Goal: Transaction & Acquisition: Obtain resource

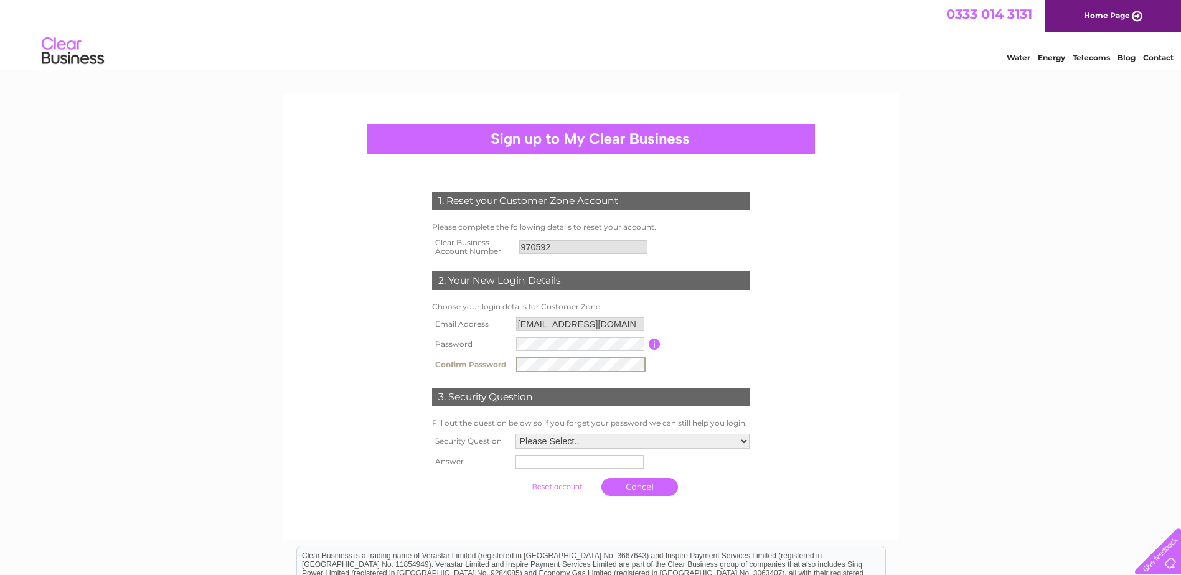
click at [601, 438] on select "Please Select.. In what town or city was your first job? In what town or city d…" at bounding box center [632, 441] width 234 height 15
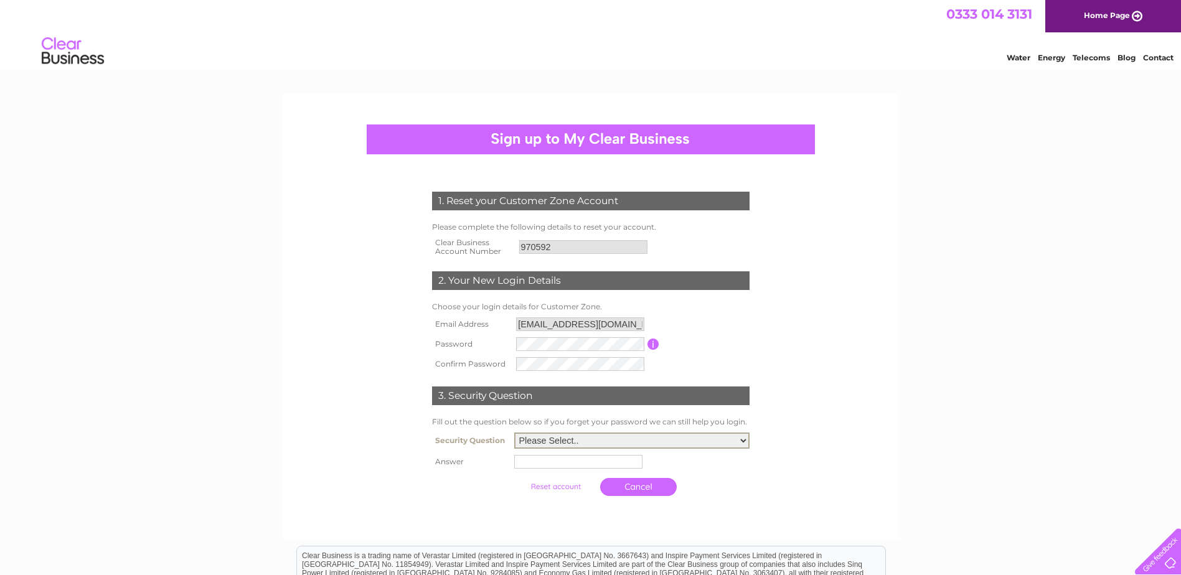
select select "5"
click at [514, 433] on select "Please Select.. In what town or city was your first job? In what town or city d…" at bounding box center [631, 441] width 235 height 16
click at [568, 464] on input "text" at bounding box center [579, 461] width 129 height 15
type input "sinders"
click at [570, 482] on input "submit" at bounding box center [557, 486] width 77 height 17
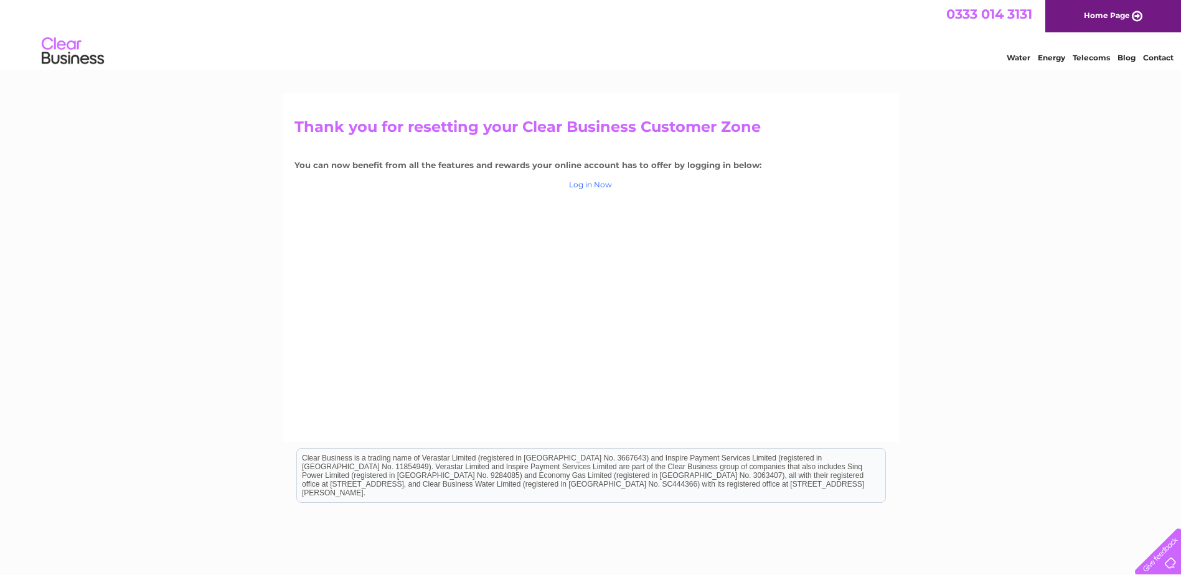
click at [581, 187] on link "Log in Now" at bounding box center [590, 184] width 43 height 9
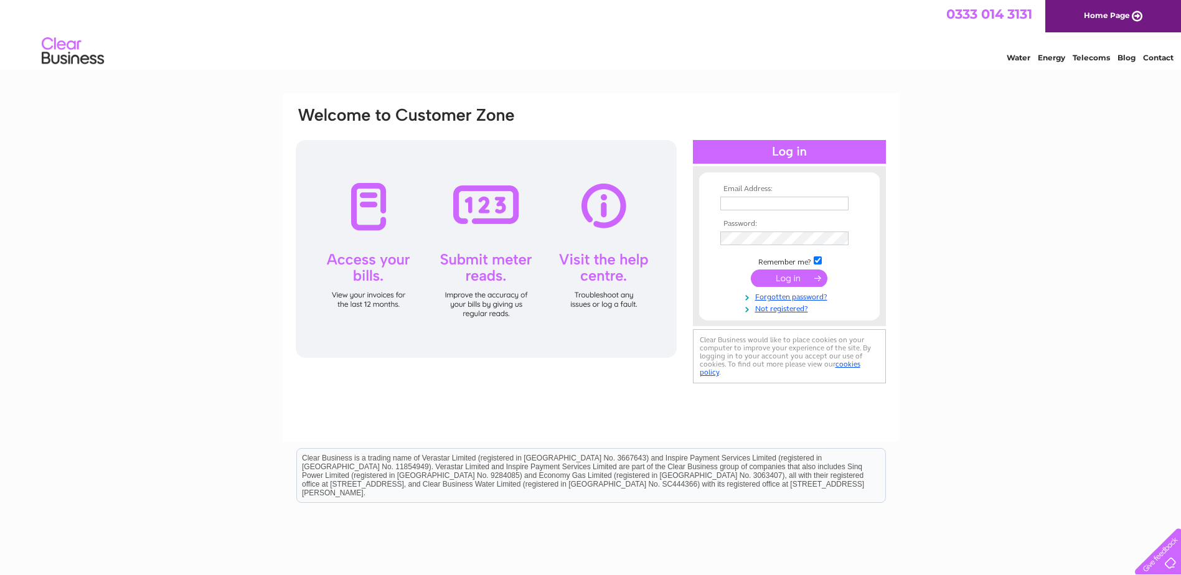
click at [763, 203] on input "text" at bounding box center [784, 204] width 128 height 14
type input "marcos@thepigswings.co.uk"
click at [779, 276] on input "submit" at bounding box center [789, 278] width 77 height 17
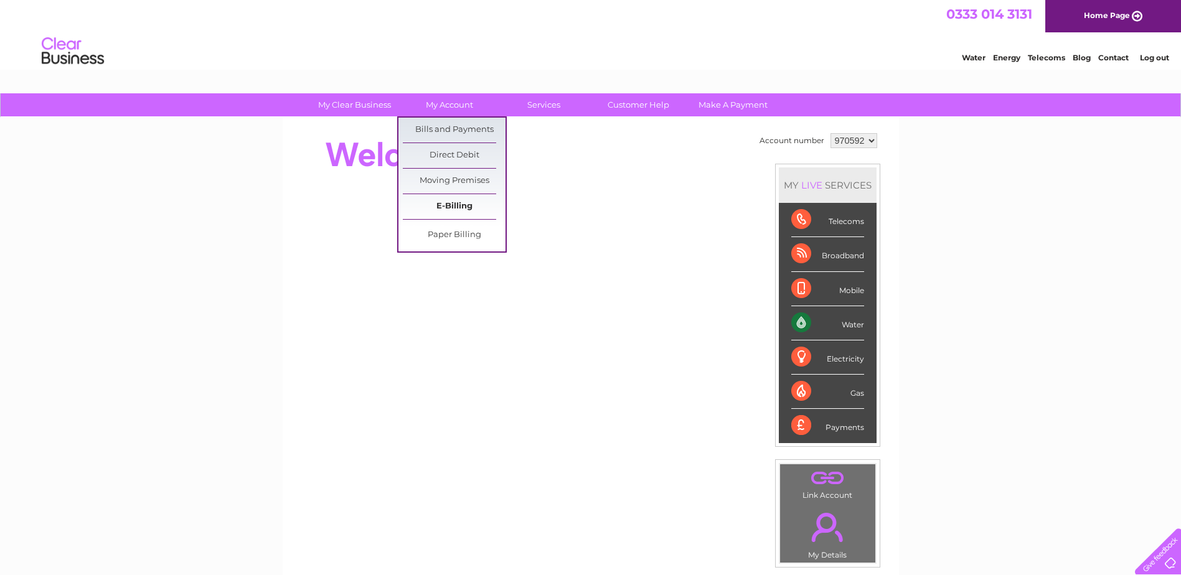
click at [454, 207] on link "E-Billing" at bounding box center [454, 206] width 103 height 25
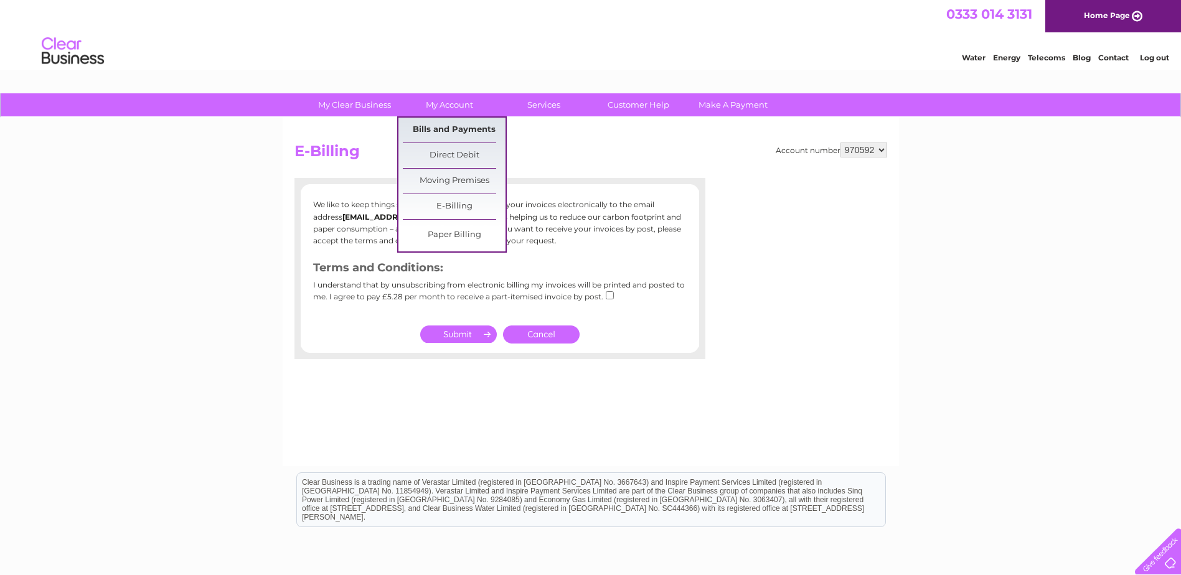
click at [460, 126] on link "Bills and Payments" at bounding box center [454, 130] width 103 height 25
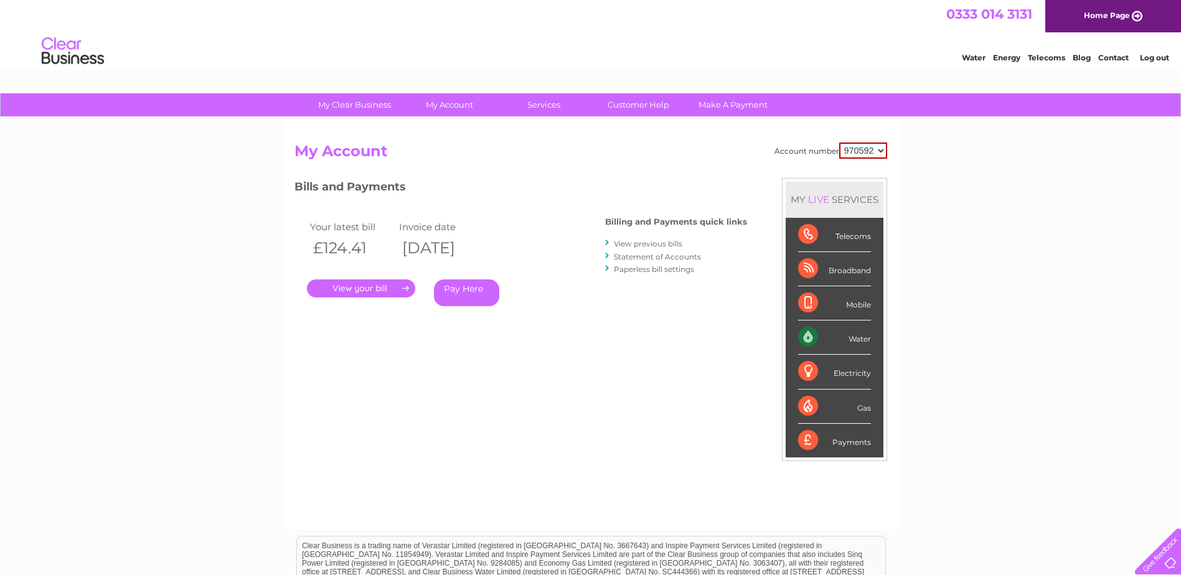
click at [649, 243] on link "View previous bills" at bounding box center [648, 243] width 68 height 9
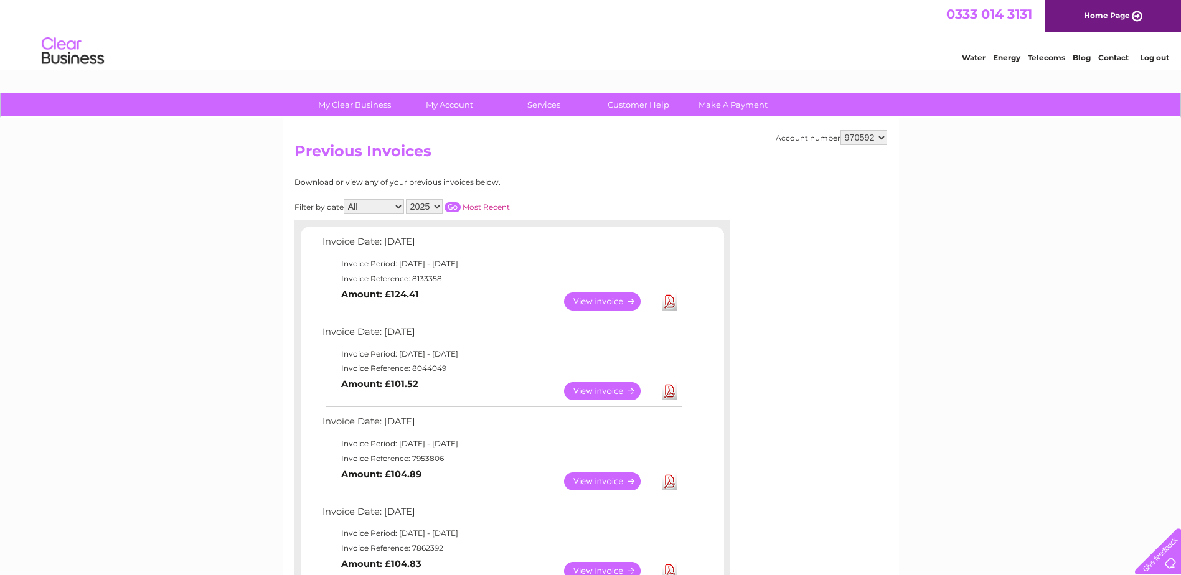
drag, startPoint x: 1179, startPoint y: 120, endPoint x: 1189, endPoint y: 164, distance: 45.9
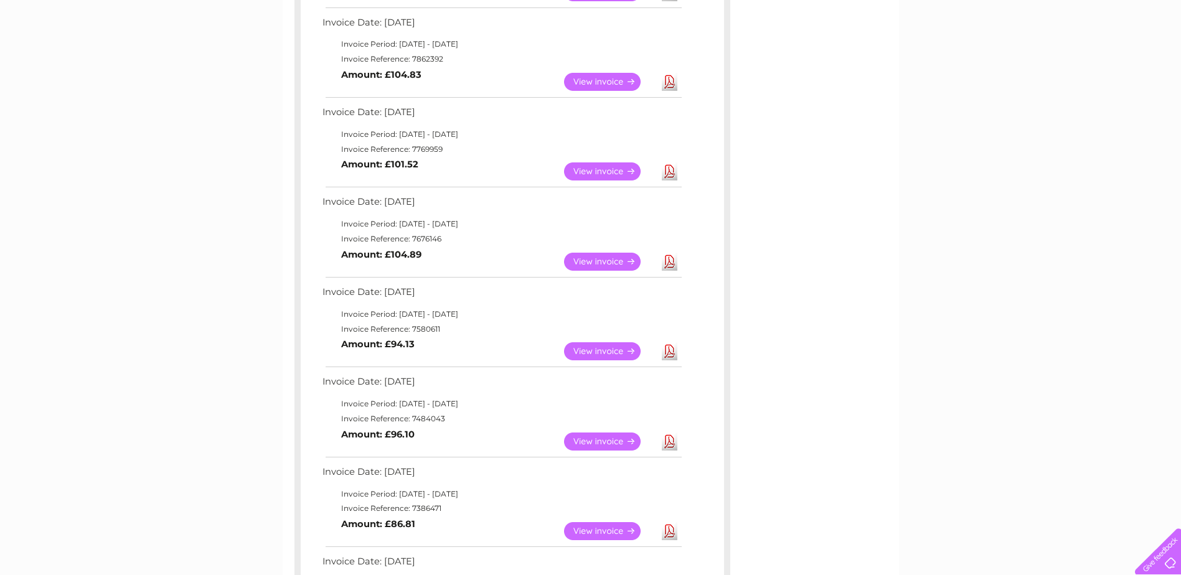
scroll to position [488, 0]
click at [625, 442] on link "View" at bounding box center [610, 443] width 92 height 18
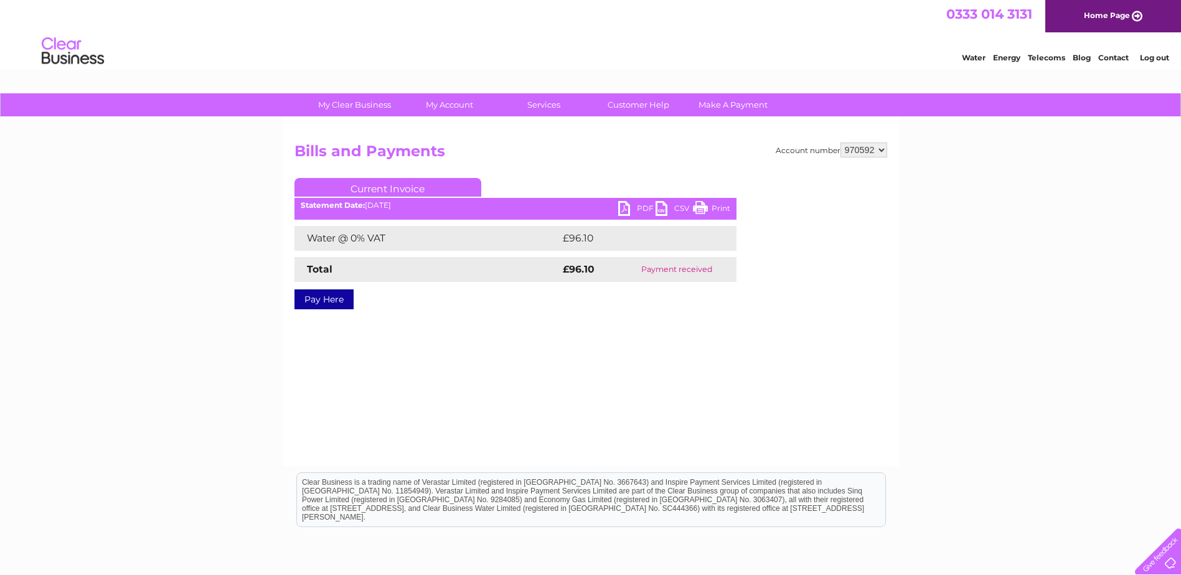
click at [642, 205] on link "PDF" at bounding box center [636, 210] width 37 height 18
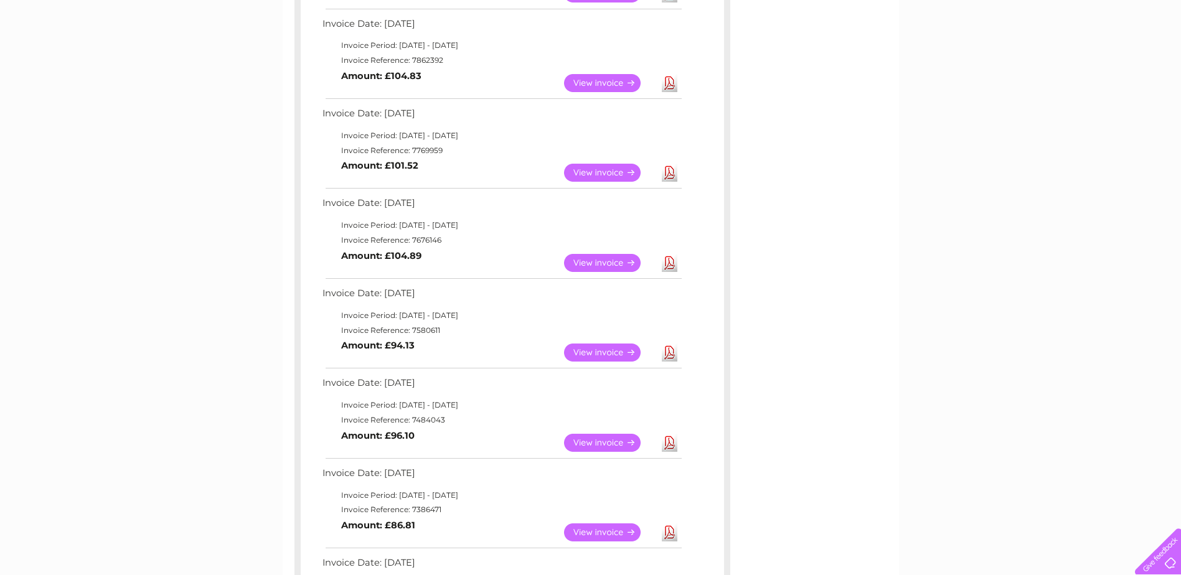
click at [669, 351] on link "Download" at bounding box center [670, 353] width 16 height 18
click at [675, 265] on link "Download" at bounding box center [670, 263] width 16 height 18
click at [670, 174] on link "Download" at bounding box center [670, 173] width 16 height 18
click at [667, 83] on link "Download" at bounding box center [670, 83] width 16 height 18
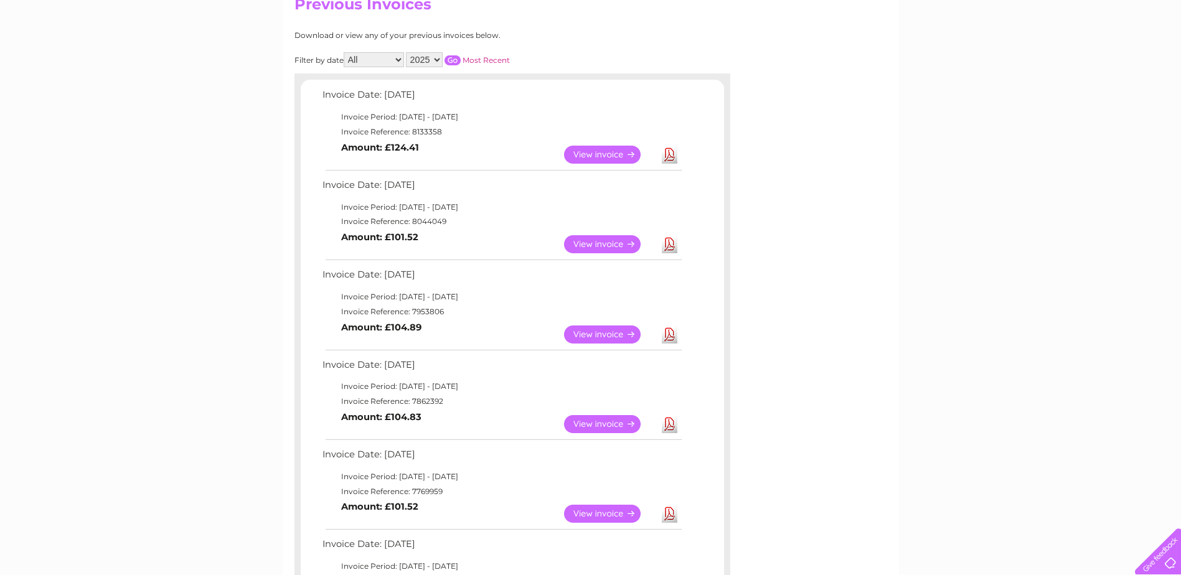
scroll to position [139, 0]
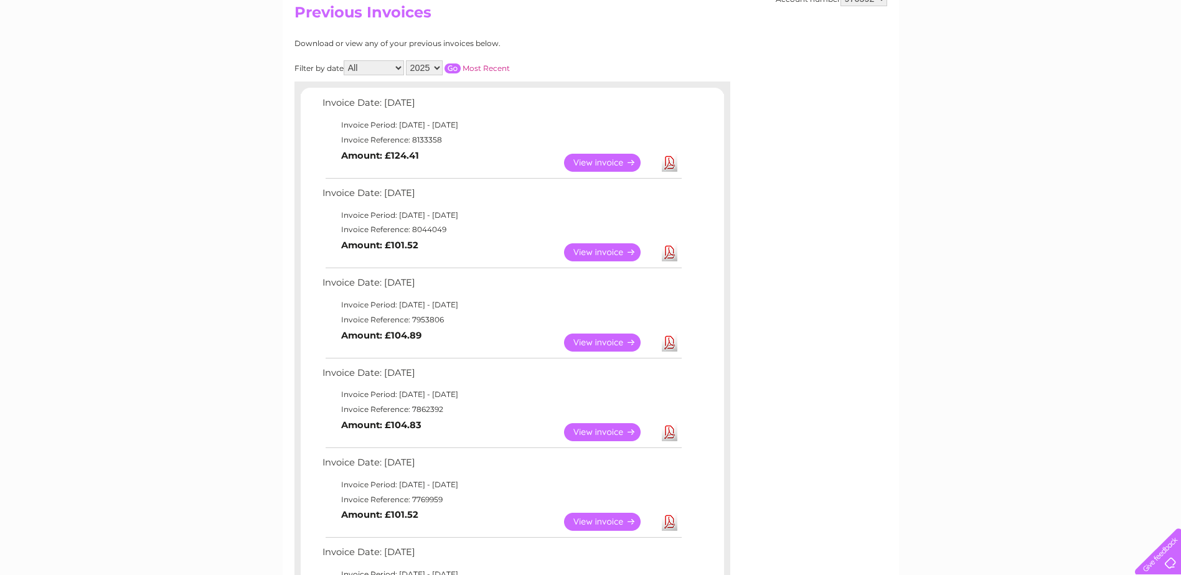
click at [667, 342] on link "Download" at bounding box center [670, 343] width 16 height 18
click at [667, 253] on link "Download" at bounding box center [670, 252] width 16 height 18
click at [669, 163] on link "Download" at bounding box center [670, 163] width 16 height 18
